Goal: Task Accomplishment & Management: Use online tool/utility

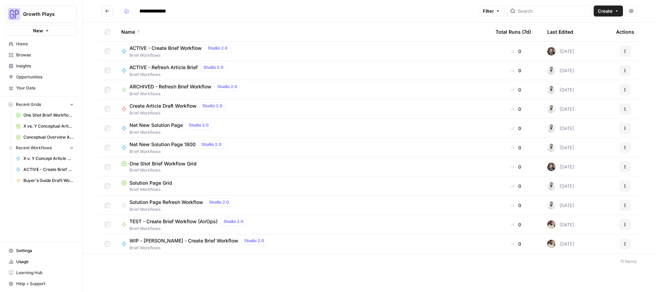
click at [139, 125] on span "Net New Solution Page" at bounding box center [155, 125] width 53 height 7
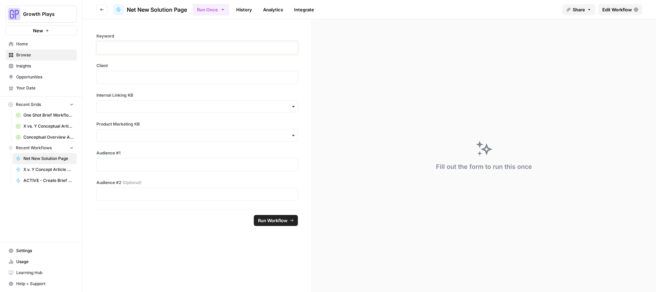
click at [120, 45] on p at bounding box center [197, 47] width 192 height 7
click at [122, 76] on p at bounding box center [197, 77] width 192 height 7
click at [135, 108] on input "Internal Linking KB" at bounding box center [197, 106] width 192 height 7
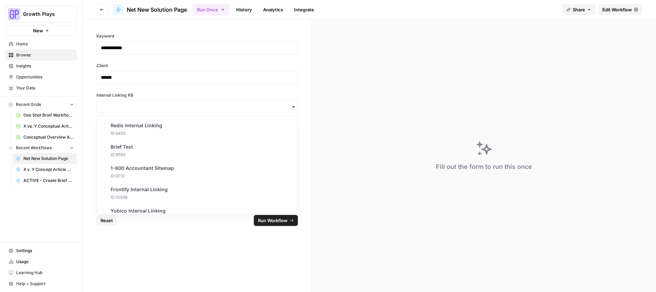
scroll to position [790, 0]
click at [170, 190] on div "Yubico Internal Linking ID: 11012" at bounding box center [196, 192] width 195 height 21
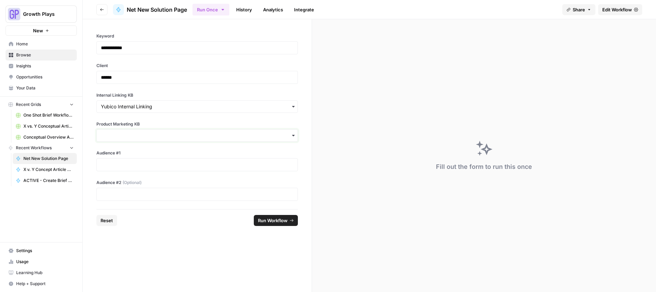
click at [144, 138] on input "Product Marketing KB" at bounding box center [197, 135] width 192 height 7
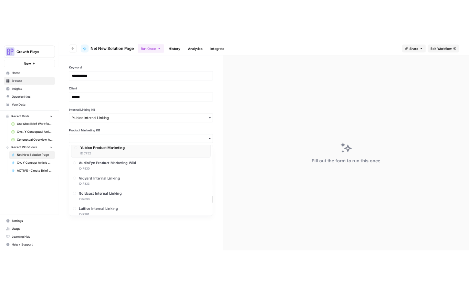
scroll to position [366, 0]
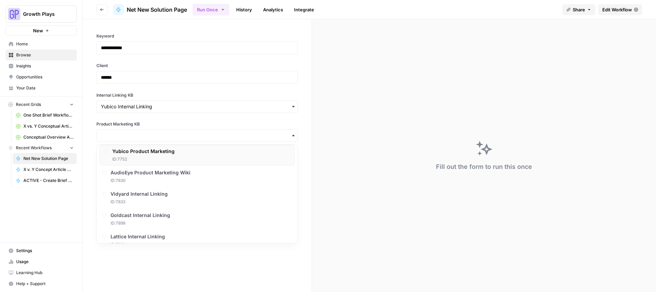
click at [205, 155] on div "Yubico Product Marketing ID: 7752" at bounding box center [196, 155] width 195 height 21
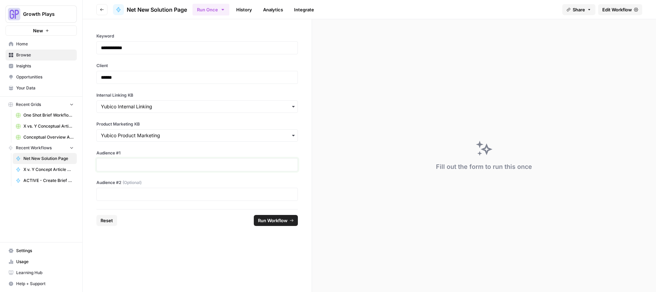
click at [147, 162] on p at bounding box center [197, 164] width 192 height 7
drag, startPoint x: 126, startPoint y: 196, endPoint x: 135, endPoint y: 170, distance: 28.1
click at [126, 196] on p at bounding box center [197, 194] width 192 height 7
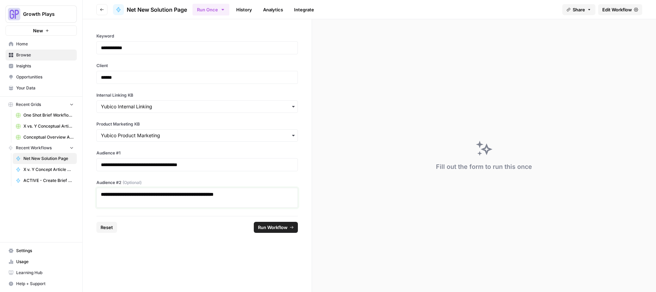
click at [182, 194] on strong "**********" at bounding box center [157, 194] width 113 height 5
click at [264, 221] on footer "Reset Run Workflow" at bounding box center [196, 227] width 201 height 22
click at [265, 224] on span "Run Workflow" at bounding box center [273, 227] width 30 height 7
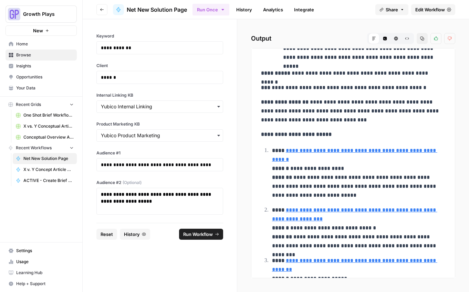
scroll to position [423, 0]
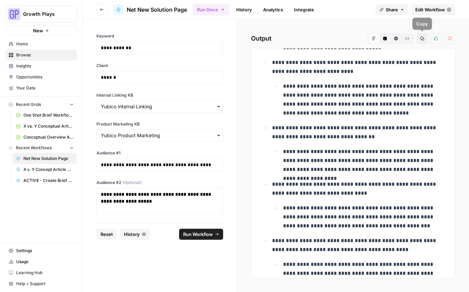
click at [421, 40] on icon "button" at bounding box center [422, 38] width 4 height 4
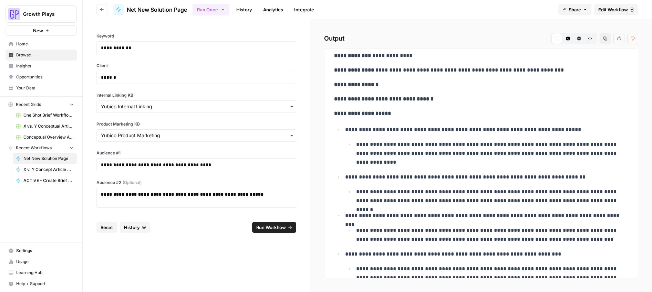
scroll to position [0, 0]
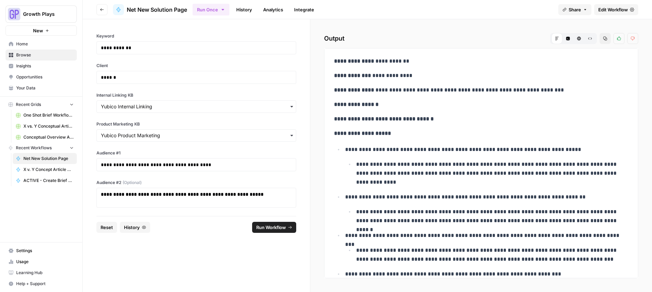
click at [608, 37] on button "Copy" at bounding box center [604, 38] width 11 height 11
click at [516, 108] on p "**********" at bounding box center [481, 104] width 294 height 9
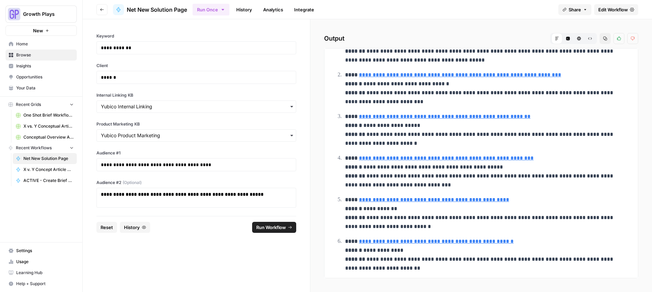
scroll to position [921, 0]
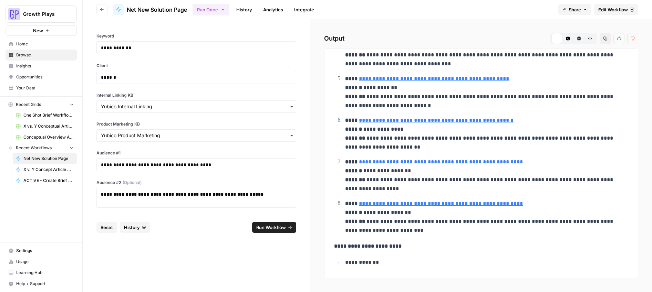
drag, startPoint x: 334, startPoint y: 63, endPoint x: 483, endPoint y: 321, distance: 297.8
click at [483, 292] on html "**********" at bounding box center [326, 146] width 652 height 292
copy div "**********"
click at [31, 86] on span "Your Data" at bounding box center [44, 88] width 57 height 6
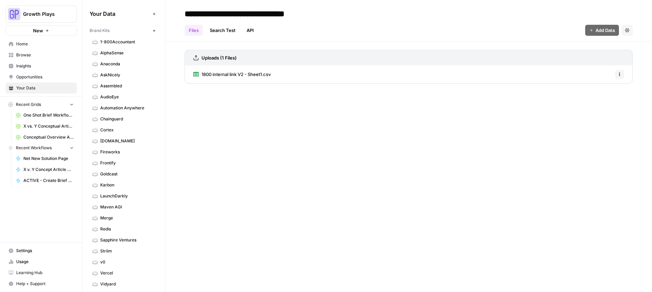
click at [22, 53] on span "Browse" at bounding box center [44, 55] width 57 height 6
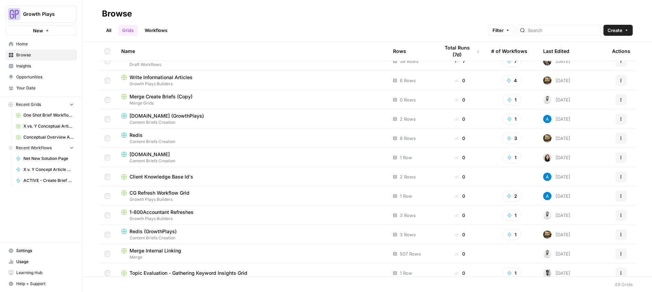
scroll to position [78, 0]
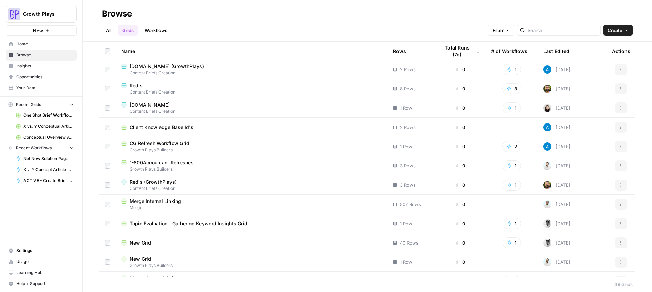
click at [156, 29] on link "Workflows" at bounding box center [155, 30] width 31 height 11
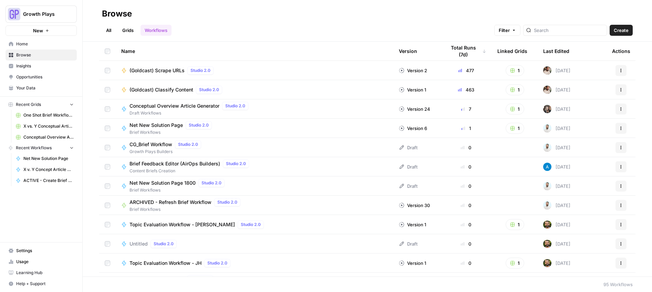
click at [158, 124] on span "Net New Solution Page" at bounding box center [155, 125] width 53 height 7
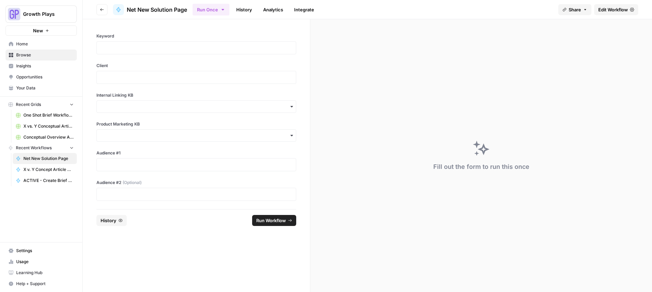
click at [239, 9] on link "History" at bounding box center [244, 9] width 24 height 11
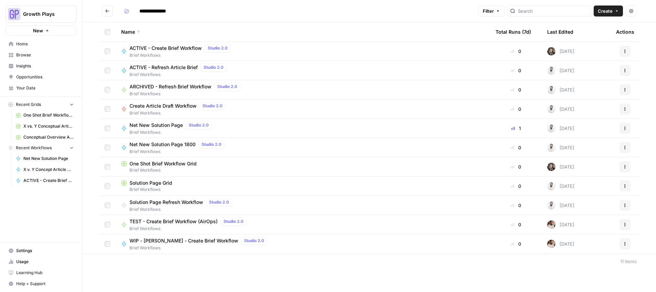
click at [50, 135] on span "Conceptual Overview Article Grid" at bounding box center [48, 137] width 50 height 6
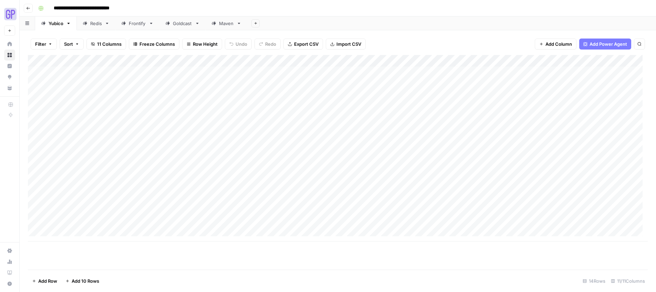
scroll to position [5, 0]
click at [81, 219] on div "Add Column" at bounding box center [338, 148] width 620 height 187
click at [78, 218] on div "Add Column" at bounding box center [338, 148] width 620 height 187
click at [74, 222] on textarea "**********" at bounding box center [107, 220] width 110 height 10
click at [73, 221] on textarea "**********" at bounding box center [107, 220] width 110 height 10
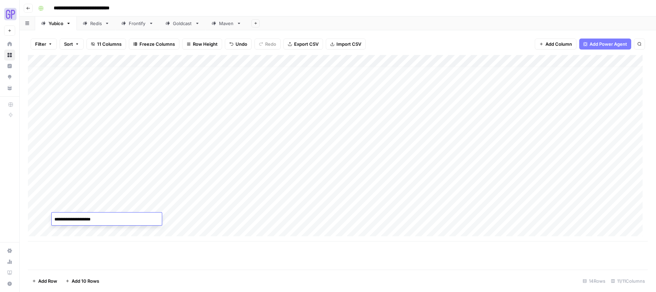
click at [73, 221] on textarea "**********" at bounding box center [107, 220] width 110 height 10
click at [73, 222] on textarea "**********" at bounding box center [107, 220] width 110 height 10
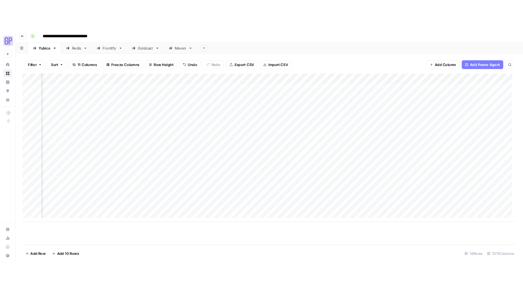
scroll to position [5, 130]
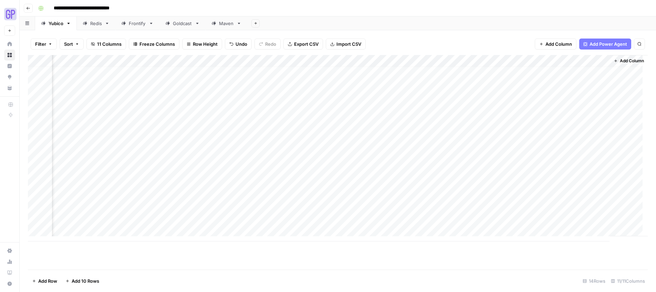
click at [513, 206] on div "Add Column" at bounding box center [338, 148] width 620 height 187
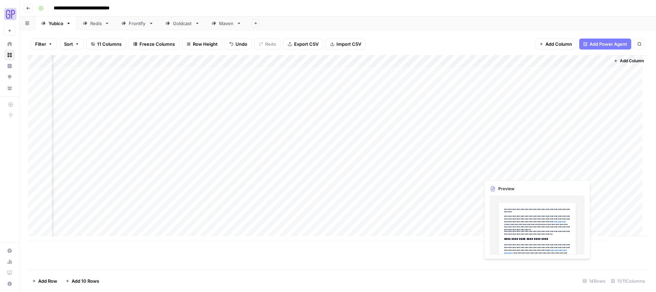
click at [517, 216] on div "Add Column" at bounding box center [338, 148] width 620 height 187
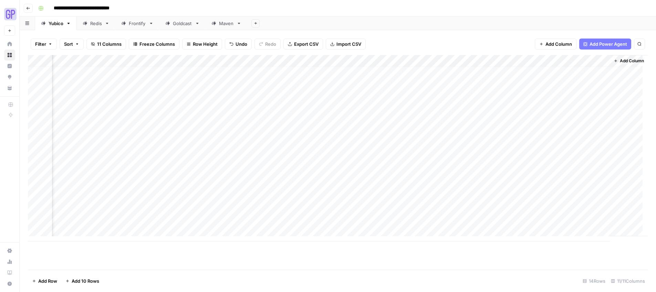
click at [509, 207] on div "Add Column" at bounding box center [338, 148] width 620 height 187
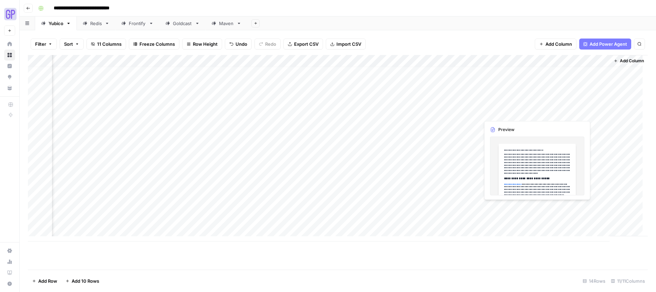
click at [509, 207] on div "Add Column" at bounding box center [338, 148] width 620 height 187
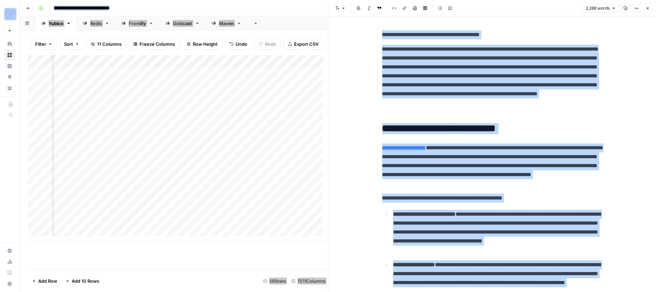
click at [563, 31] on p "**********" at bounding box center [492, 34] width 220 height 9
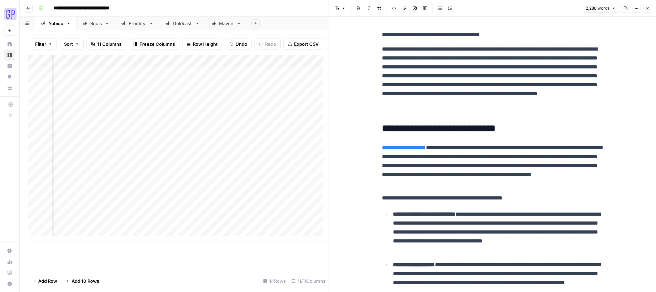
click at [623, 7] on icon "button" at bounding box center [625, 8] width 4 height 4
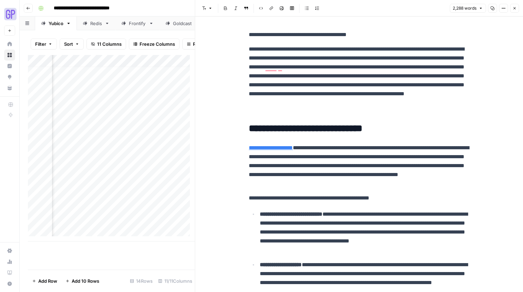
click at [514, 9] on icon "button" at bounding box center [514, 8] width 4 height 4
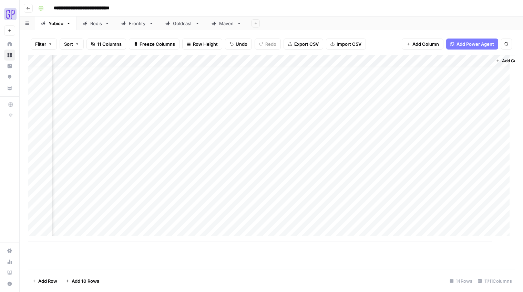
scroll to position [5, 263]
click at [437, 208] on div "Add Column" at bounding box center [271, 148] width 486 height 187
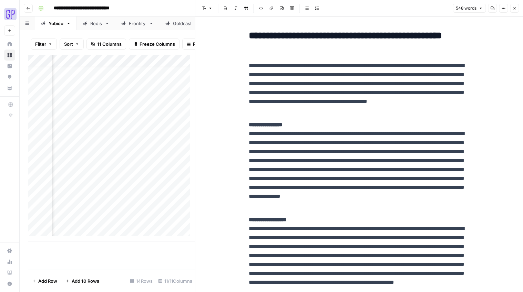
click at [493, 9] on icon "button" at bounding box center [492, 8] width 4 height 4
click at [516, 9] on icon "button" at bounding box center [514, 8] width 4 height 4
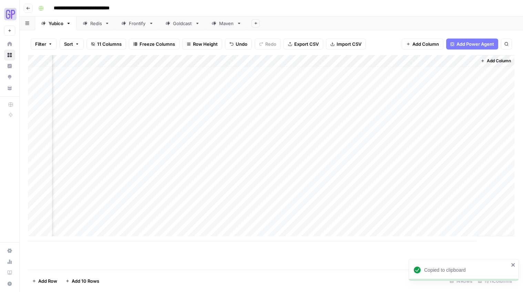
scroll to position [5, 255]
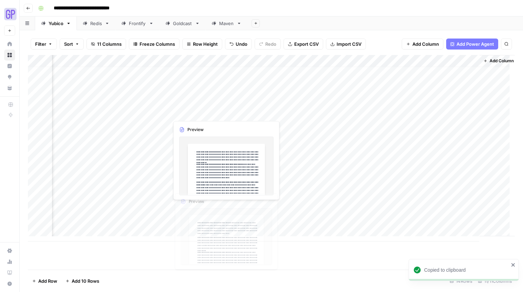
click at [202, 176] on div "Add Column" at bounding box center [271, 148] width 486 height 187
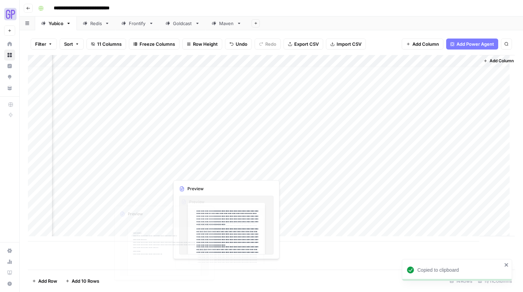
click at [130, 211] on div "Add Column" at bounding box center [271, 148] width 486 height 187
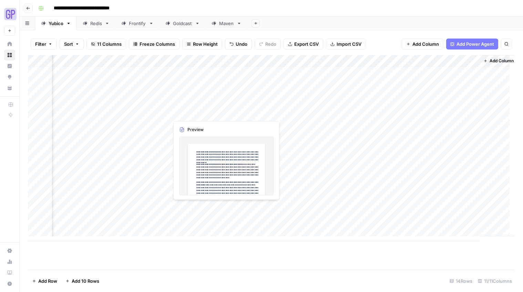
click at [193, 206] on div "Add Column" at bounding box center [271, 148] width 486 height 187
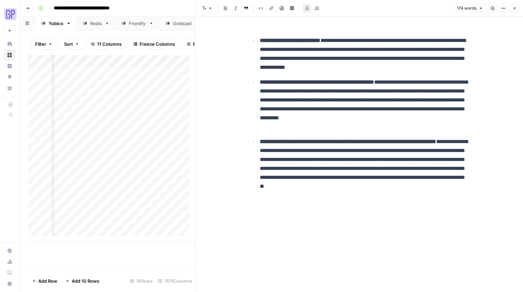
click at [492, 9] on icon "button" at bounding box center [492, 9] width 4 height 4
click at [144, 223] on div "Add Column" at bounding box center [111, 148] width 167 height 187
click at [516, 7] on icon "button" at bounding box center [514, 8] width 4 height 4
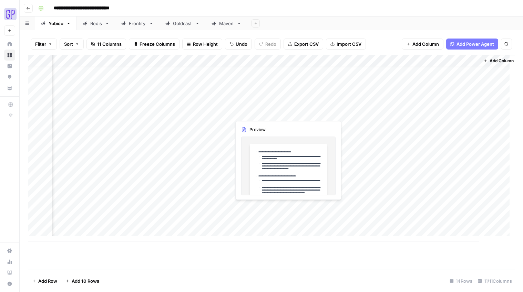
click at [240, 206] on div "Add Column" at bounding box center [271, 148] width 486 height 187
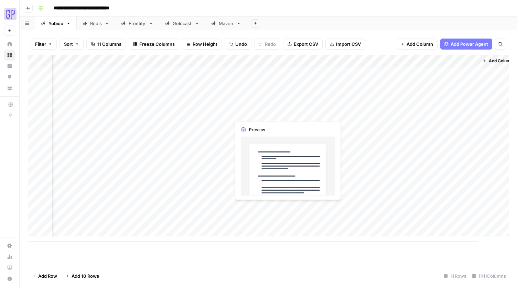
click at [240, 206] on div at bounding box center [262, 207] width 63 height 13
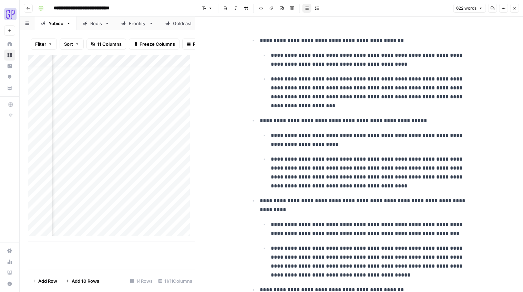
click at [328, 156] on p "**********" at bounding box center [370, 173] width 198 height 36
click at [492, 6] on icon "button" at bounding box center [492, 8] width 4 height 4
click at [122, 210] on div "Add Column" at bounding box center [111, 148] width 167 height 187
click at [123, 210] on div "Add Column" at bounding box center [111, 148] width 167 height 187
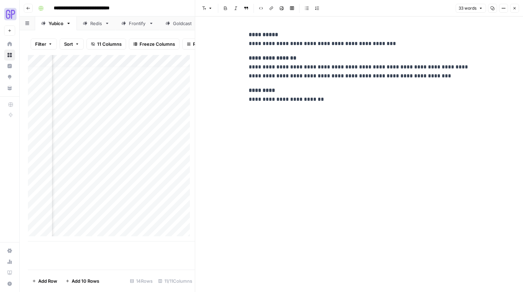
click at [495, 8] on button "Copy" at bounding box center [491, 8] width 9 height 9
